Goal: Entertainment & Leisure: Consume media (video, audio)

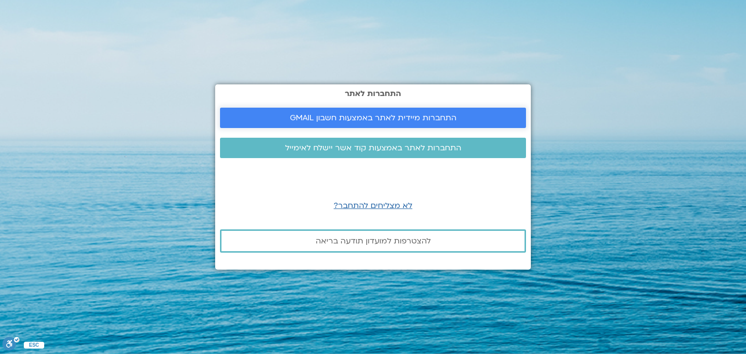
click at [402, 119] on span "התחברות מיידית לאתר באמצעות חשבון GMAIL" at bounding box center [373, 118] width 167 height 9
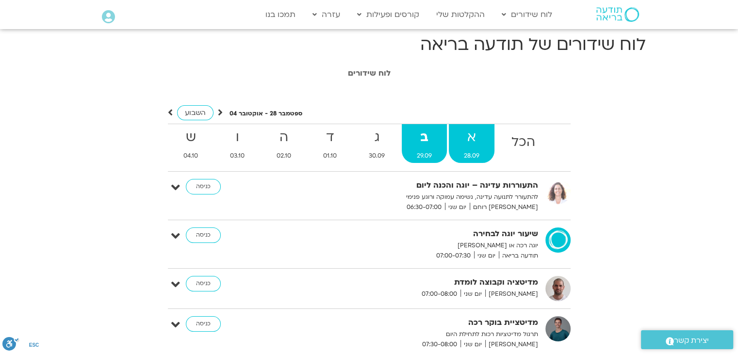
click at [468, 144] on strong "א" at bounding box center [472, 138] width 46 height 22
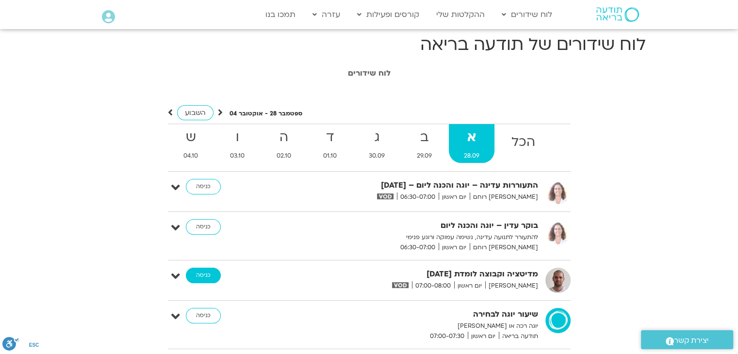
click at [196, 276] on link "כניסה" at bounding box center [203, 276] width 35 height 16
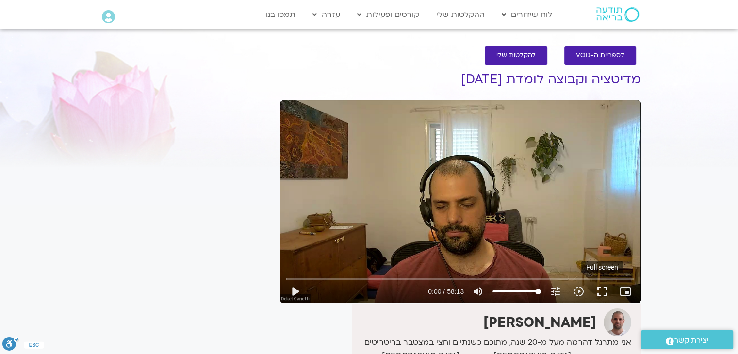
click at [603, 285] on button "fullscreen" at bounding box center [602, 291] width 23 height 23
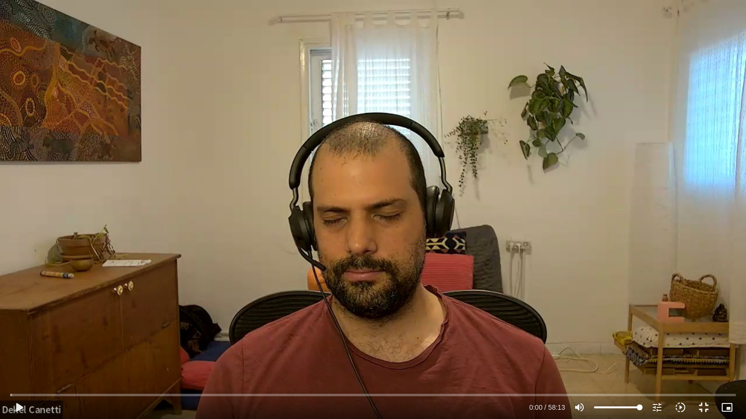
click at [186, 306] on div "Skip Ad 54:06 play_arrow 0:00 / 58:13 volume_up Mute tune Resolution Auto 720p …" at bounding box center [373, 209] width 746 height 419
type input "2.607179"
